Goal: Task Accomplishment & Management: Use online tool/utility

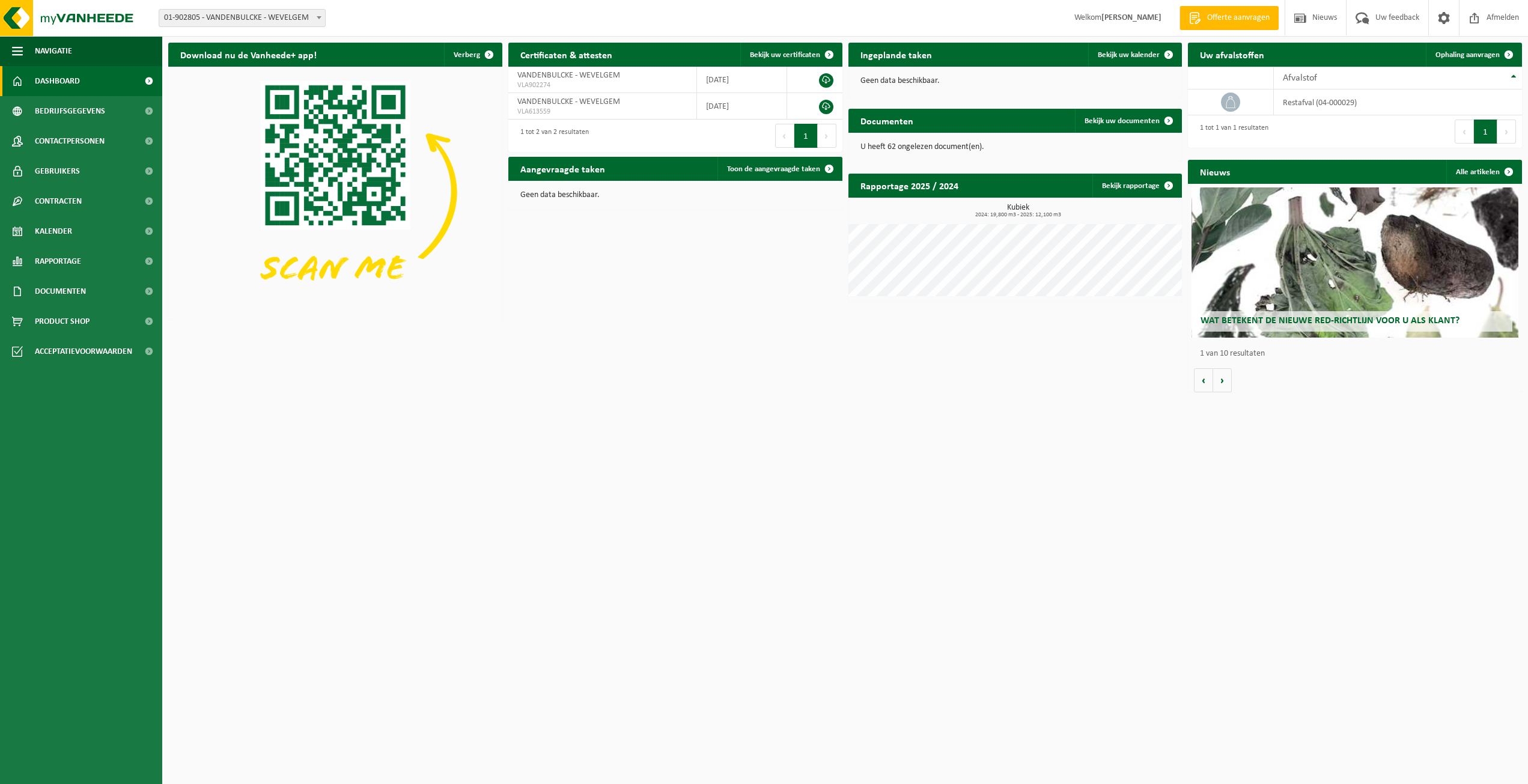
click at [1244, 17] on span "Offerte aanvragen" at bounding box center [1238, 18] width 69 height 12
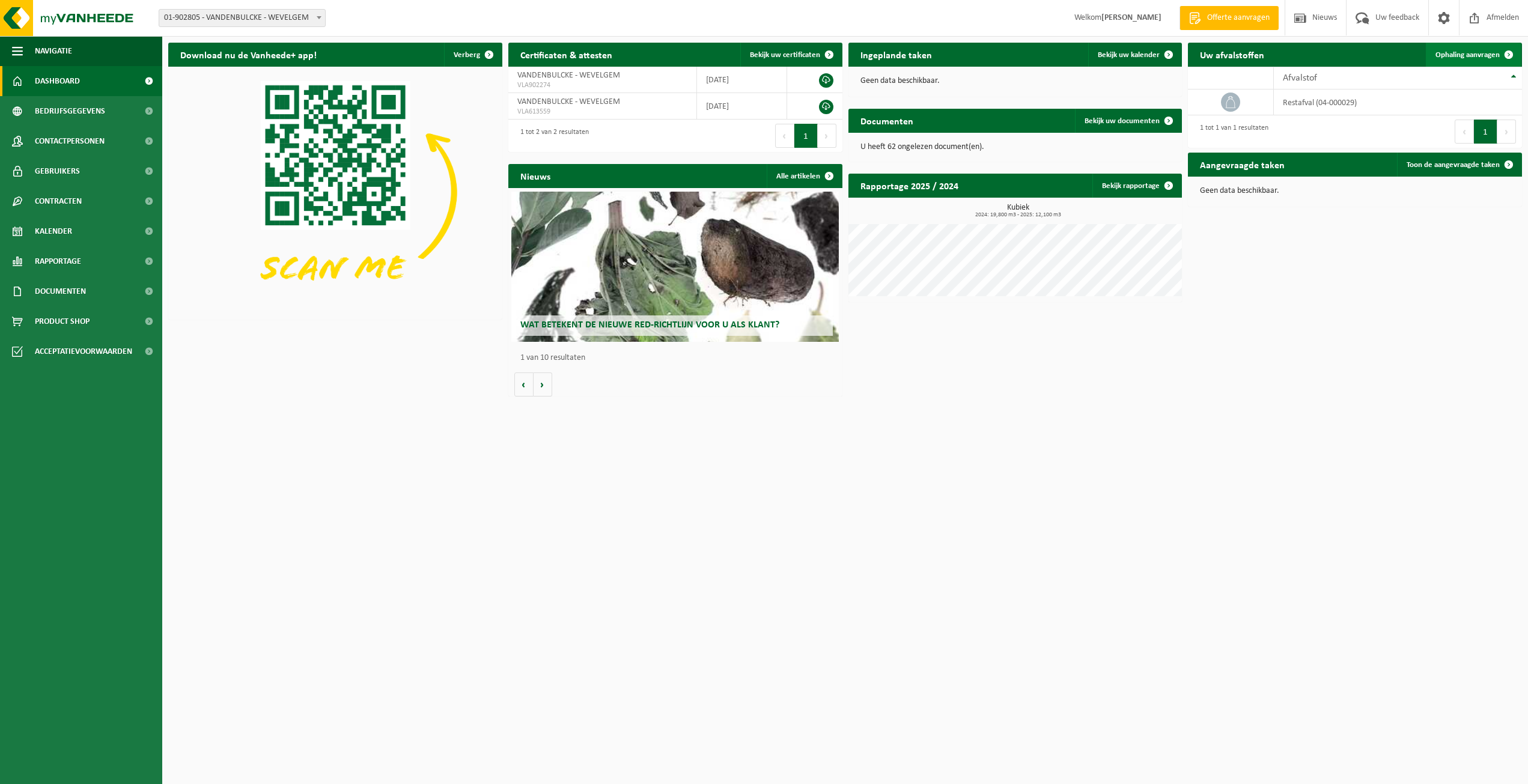
click at [1487, 53] on span "Ophaling aanvragen" at bounding box center [1467, 55] width 65 height 8
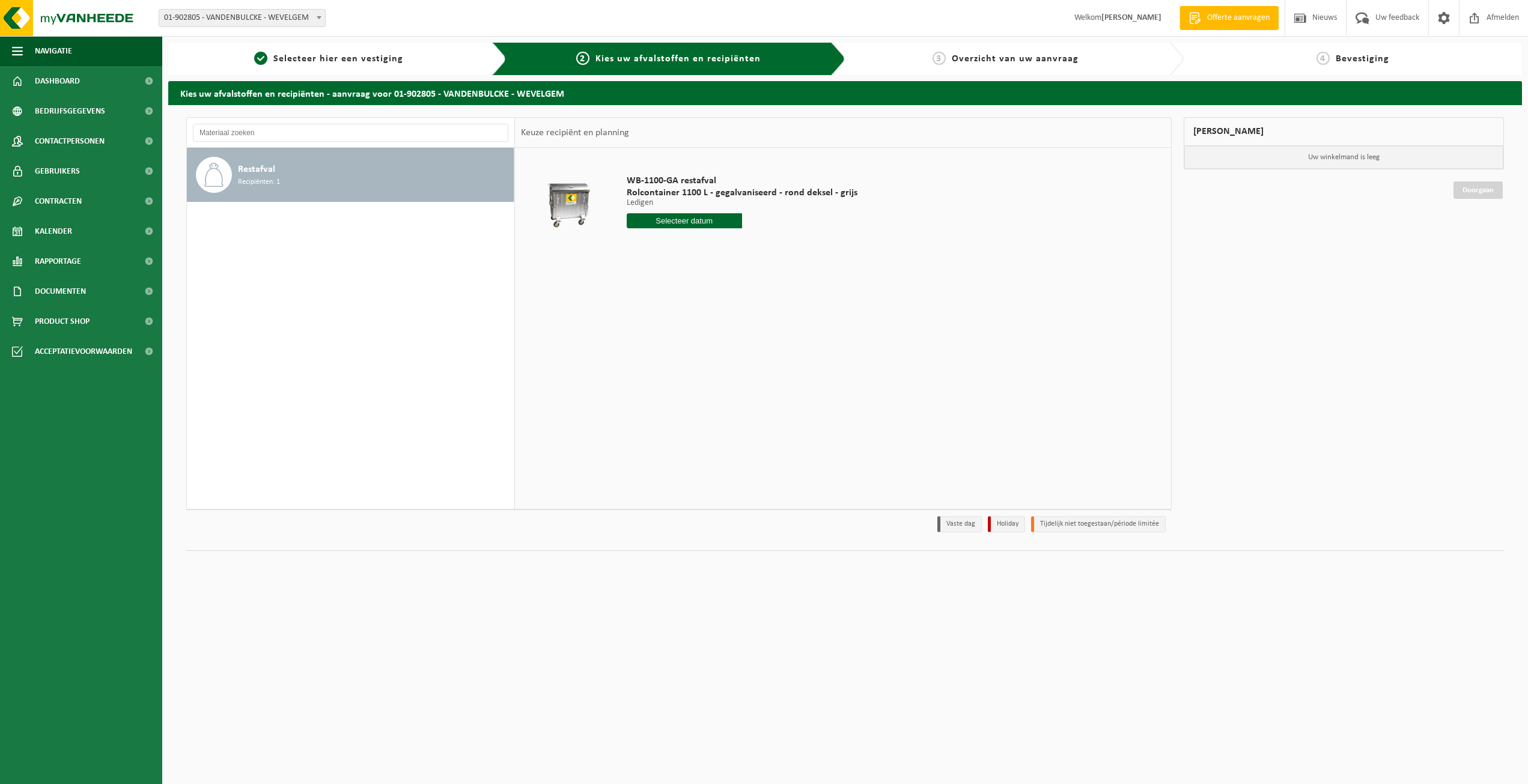
click at [695, 217] on input "text" at bounding box center [684, 220] width 115 height 15
click at [680, 345] on div "20" at bounding box center [680, 346] width 21 height 19
type input "Van 2025-08-20"
click at [674, 270] on button "In winkelmand" at bounding box center [660, 266] width 66 height 19
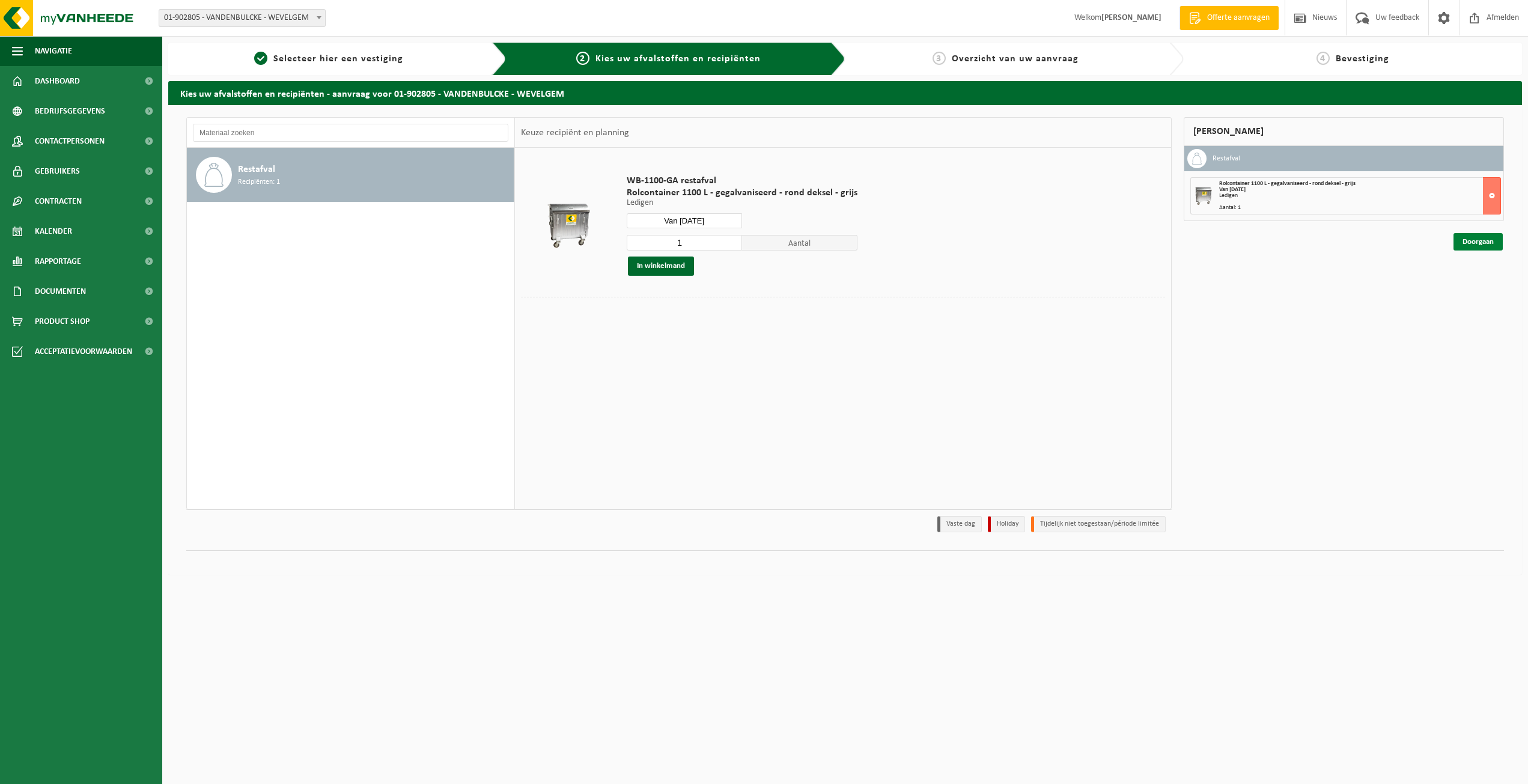
click at [1495, 243] on link "Doorgaan" at bounding box center [1478, 242] width 49 height 17
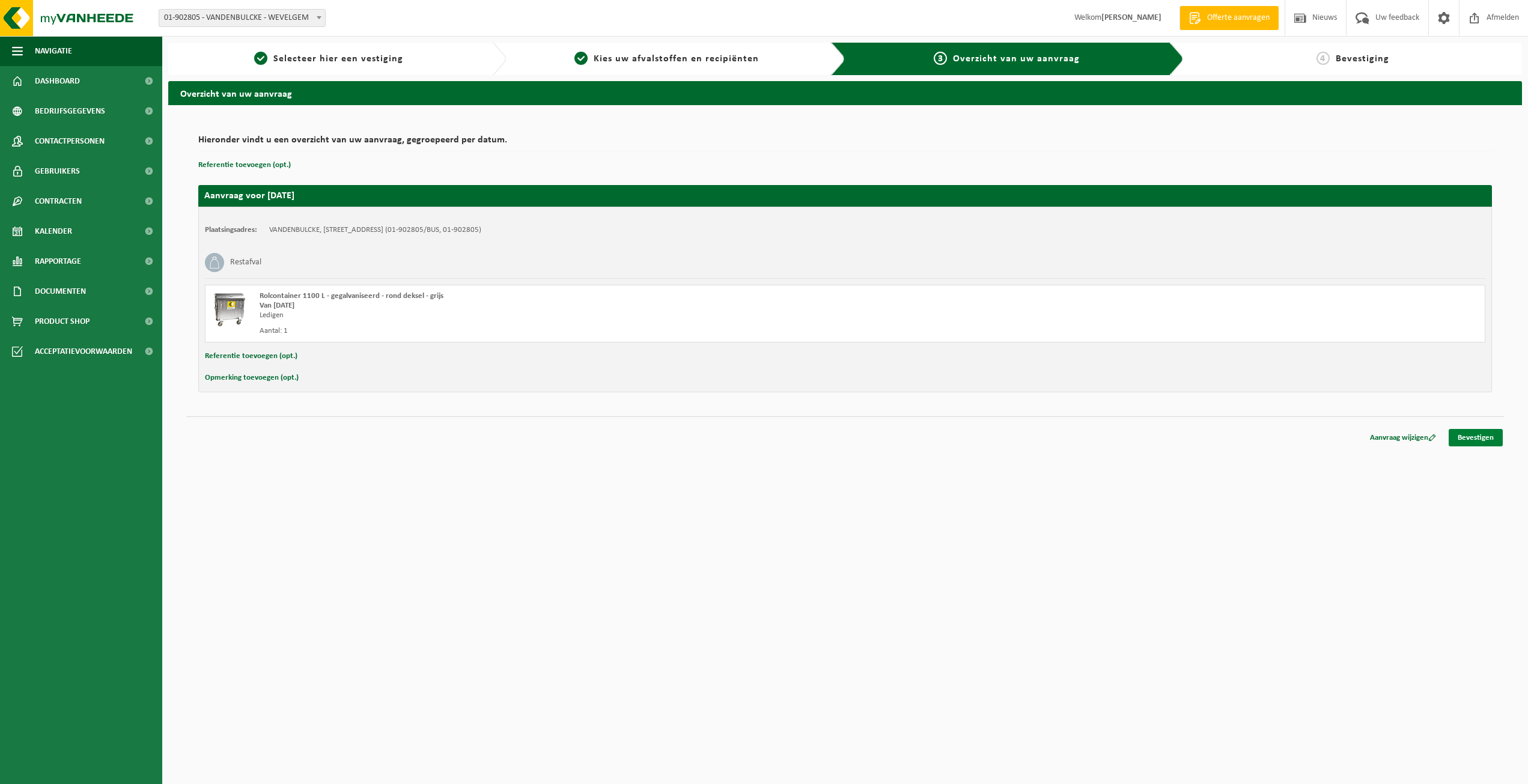
click at [1485, 434] on link "Bevestigen" at bounding box center [1475, 437] width 54 height 17
